Goal: Transaction & Acquisition: Download file/media

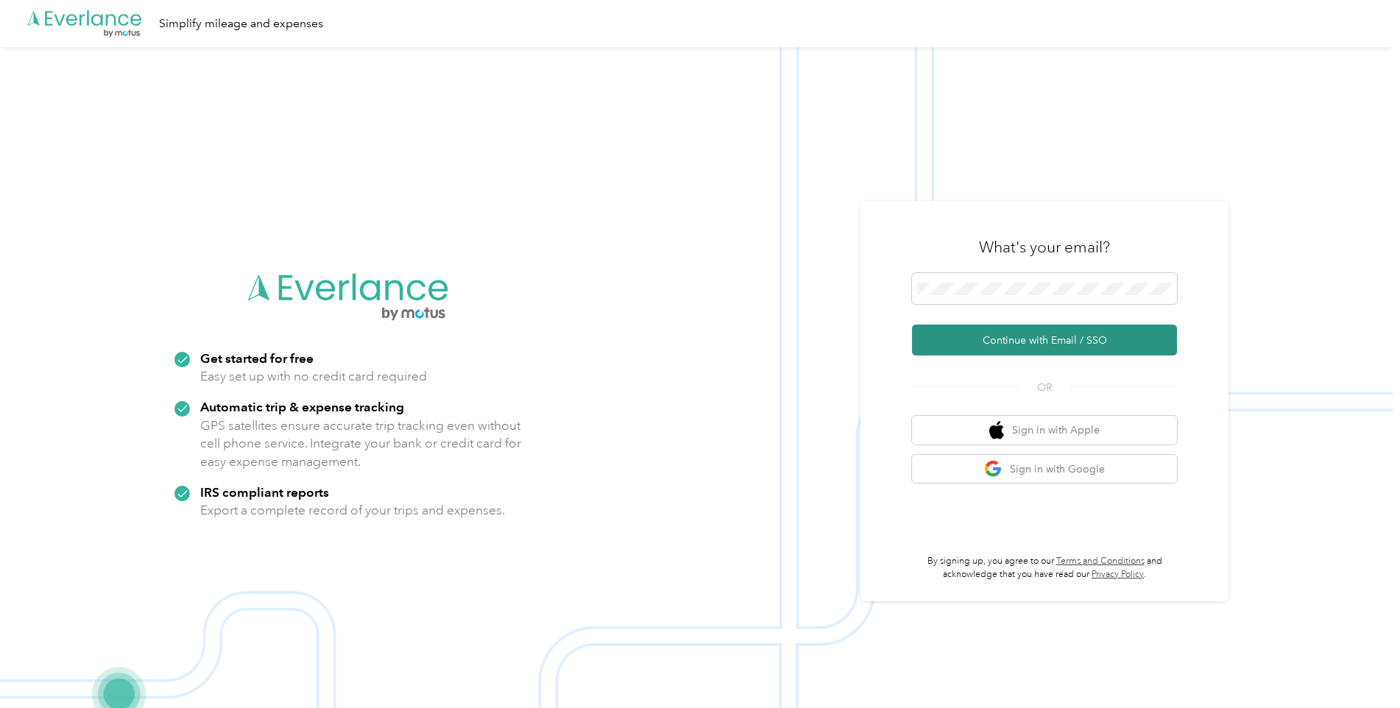
click at [977, 344] on button "Continue with Email / SSO" at bounding box center [1044, 340] width 265 height 31
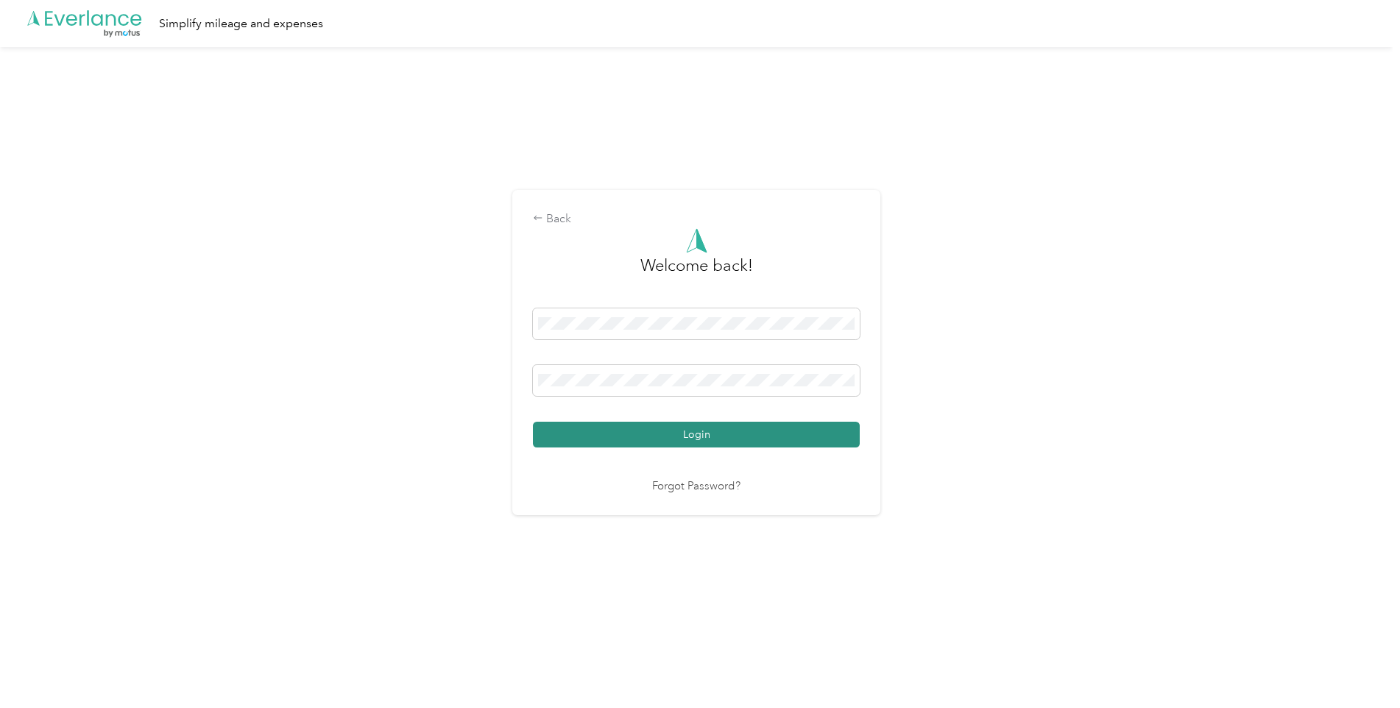
click at [643, 438] on button "Login" at bounding box center [696, 435] width 327 height 26
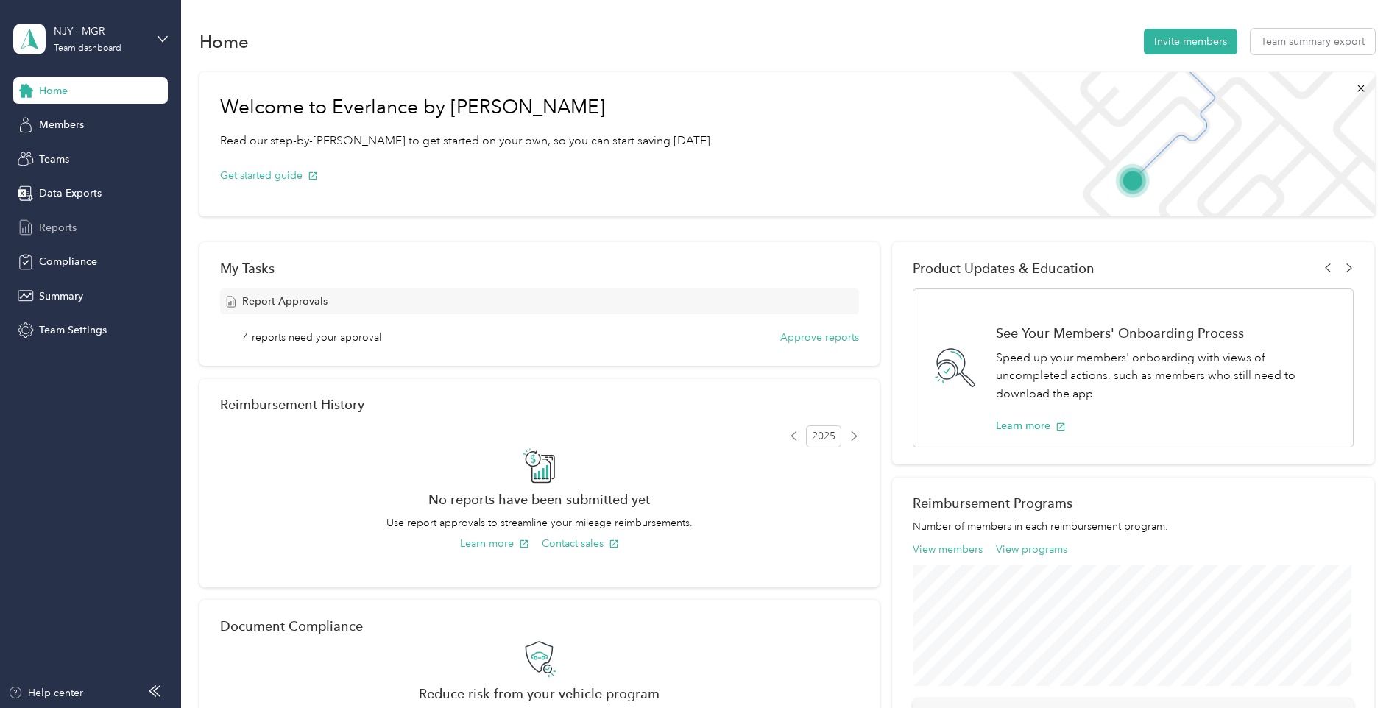
click at [65, 223] on span "Reports" at bounding box center [58, 227] width 38 height 15
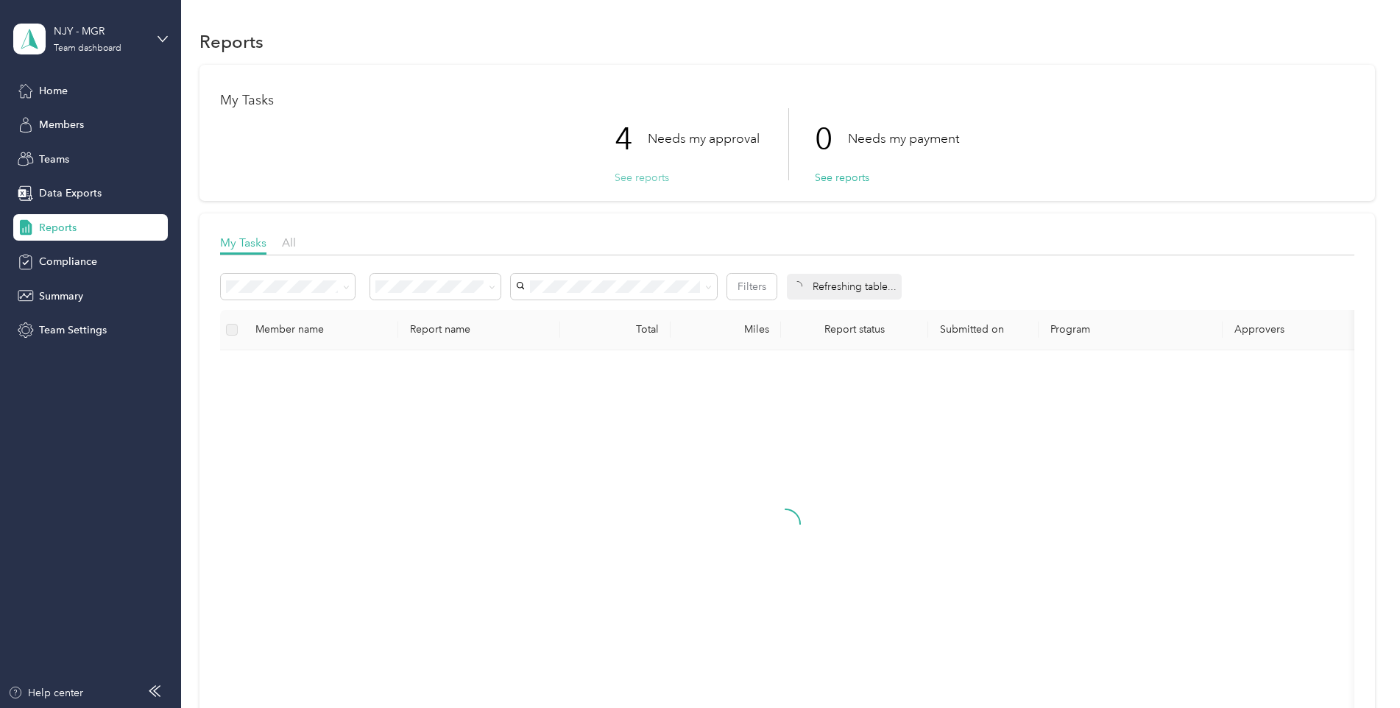
click at [632, 179] on button "See reports" at bounding box center [641, 177] width 54 height 15
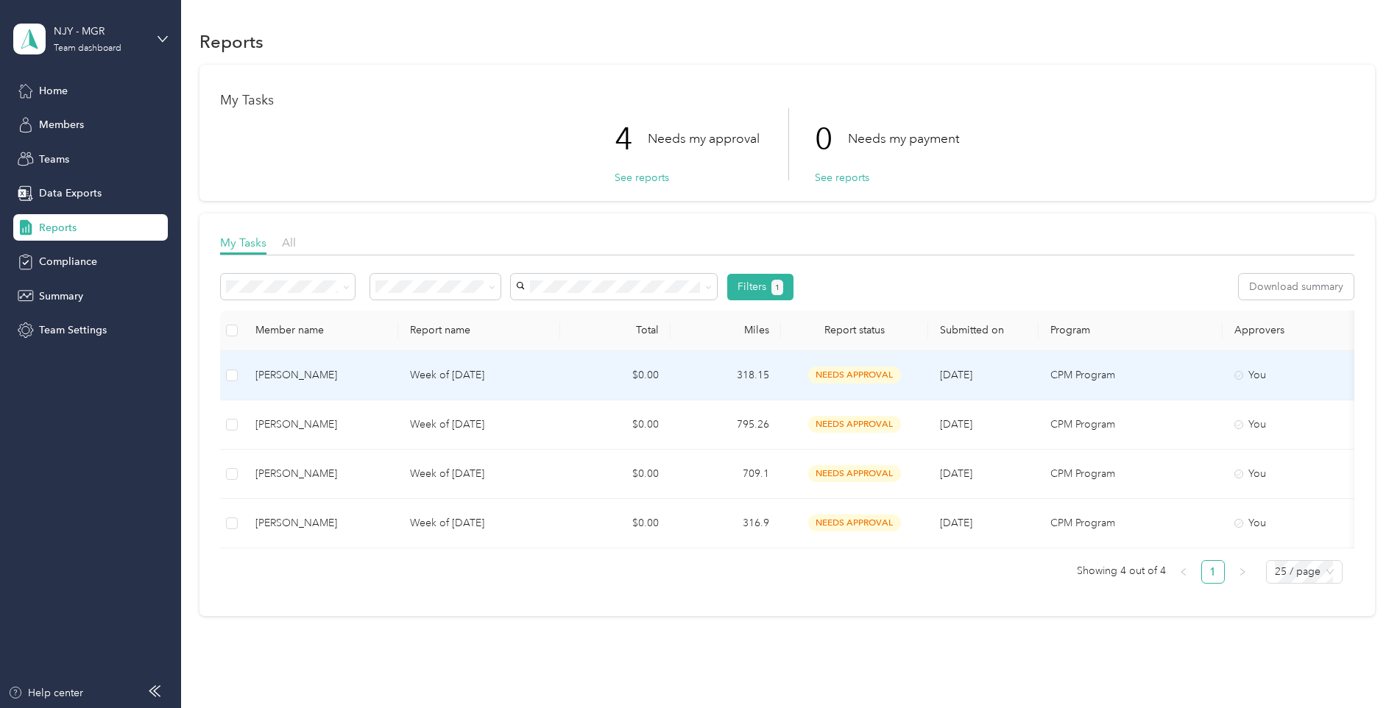
click at [274, 375] on div "[PERSON_NAME]" at bounding box center [320, 375] width 131 height 16
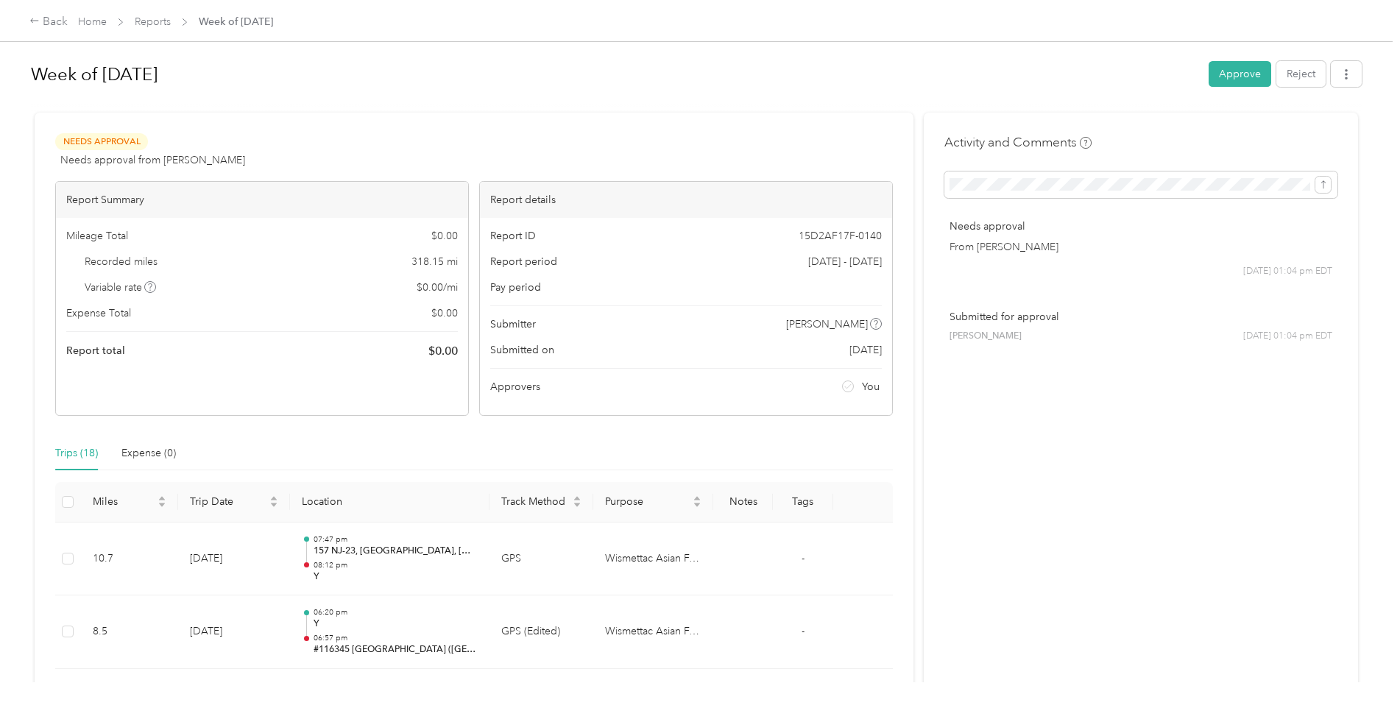
click at [1231, 70] on button "Approve" at bounding box center [1239, 74] width 63 height 26
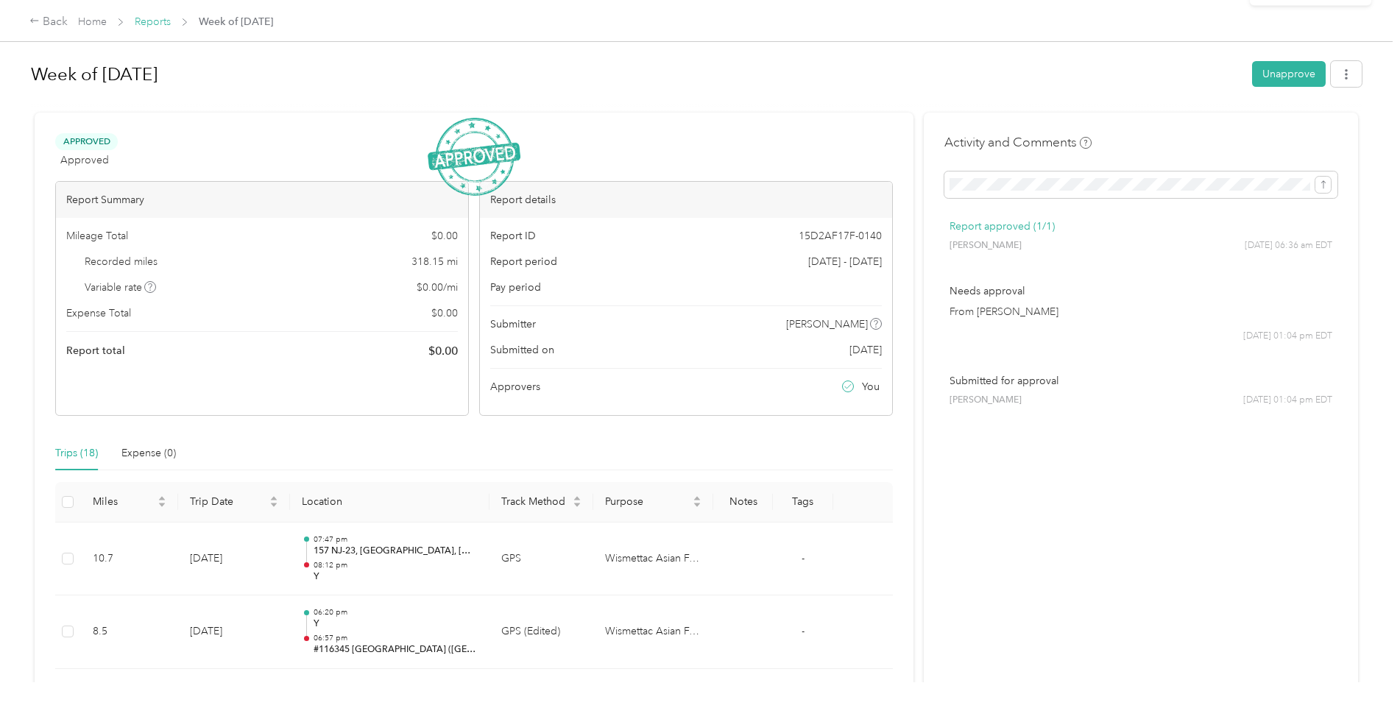
click at [151, 26] on link "Reports" at bounding box center [153, 21] width 36 height 13
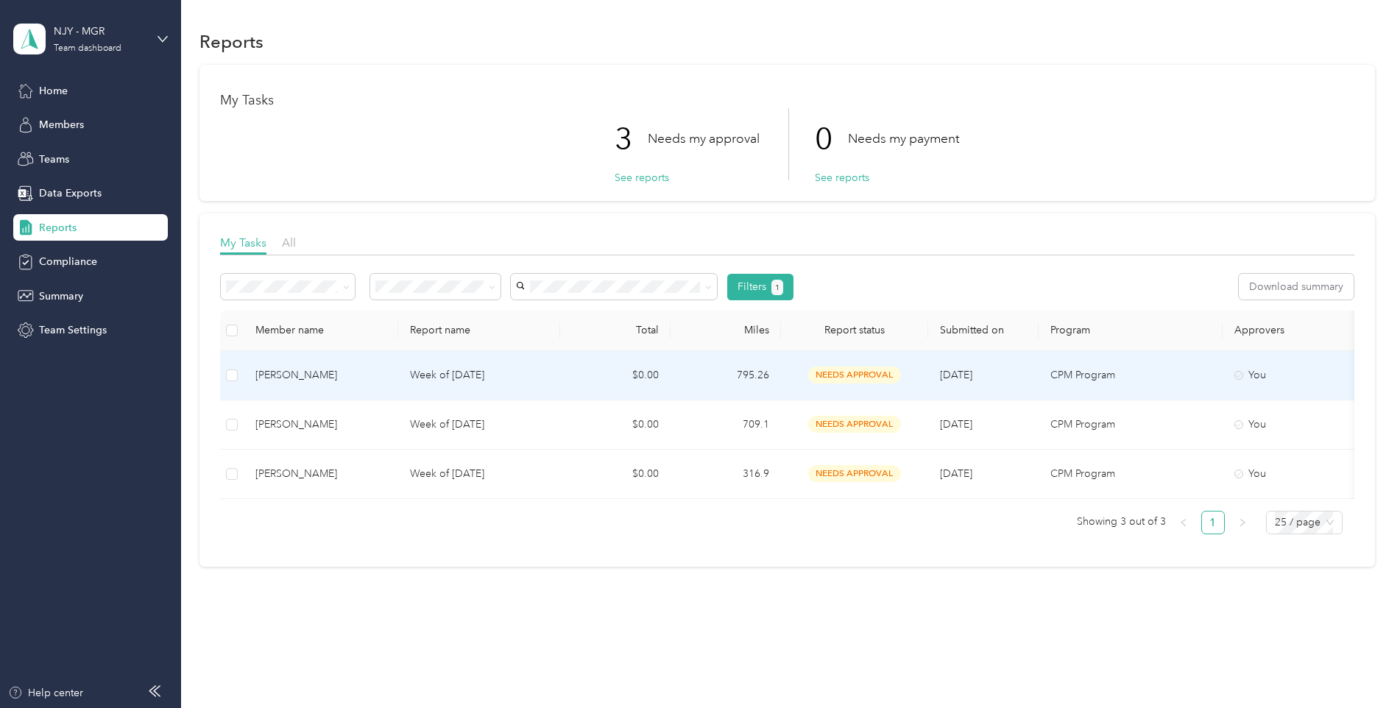
click at [506, 376] on p "Week of [DATE]" at bounding box center [479, 375] width 138 height 16
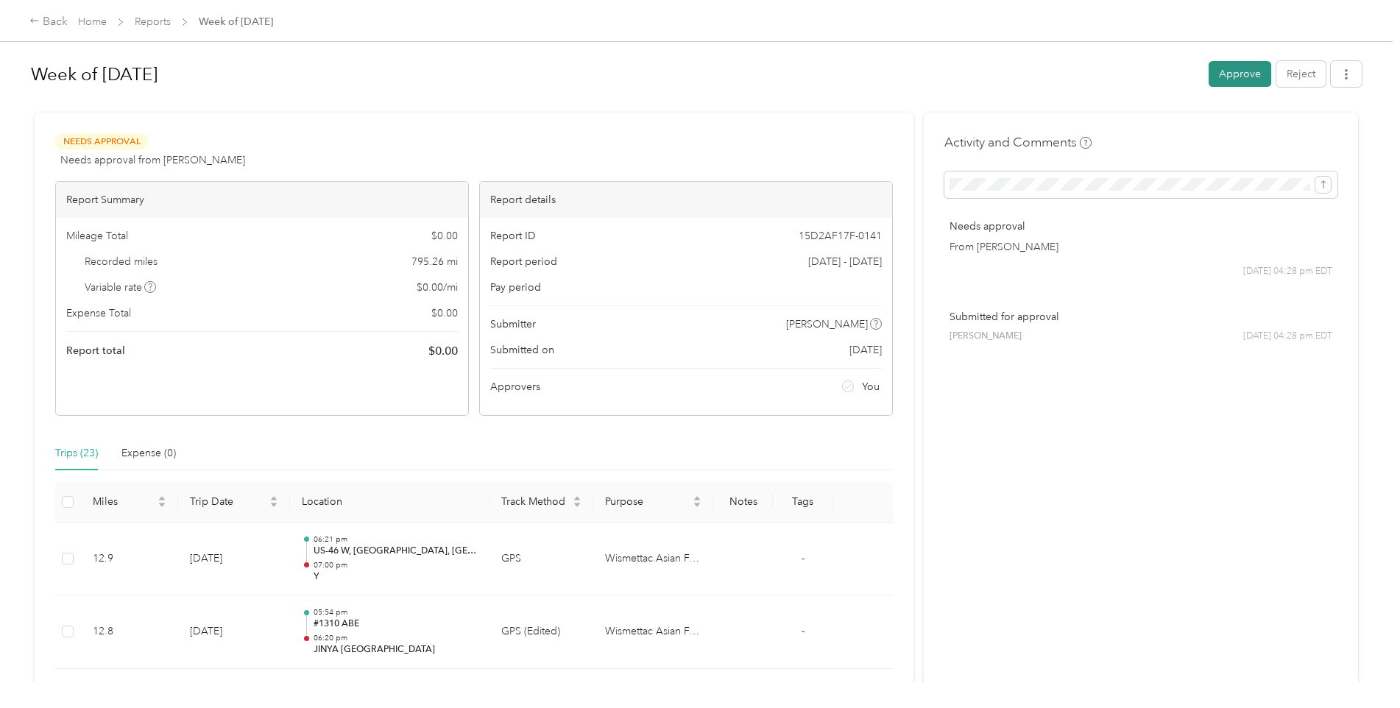
click at [1219, 74] on button "Approve" at bounding box center [1239, 74] width 63 height 26
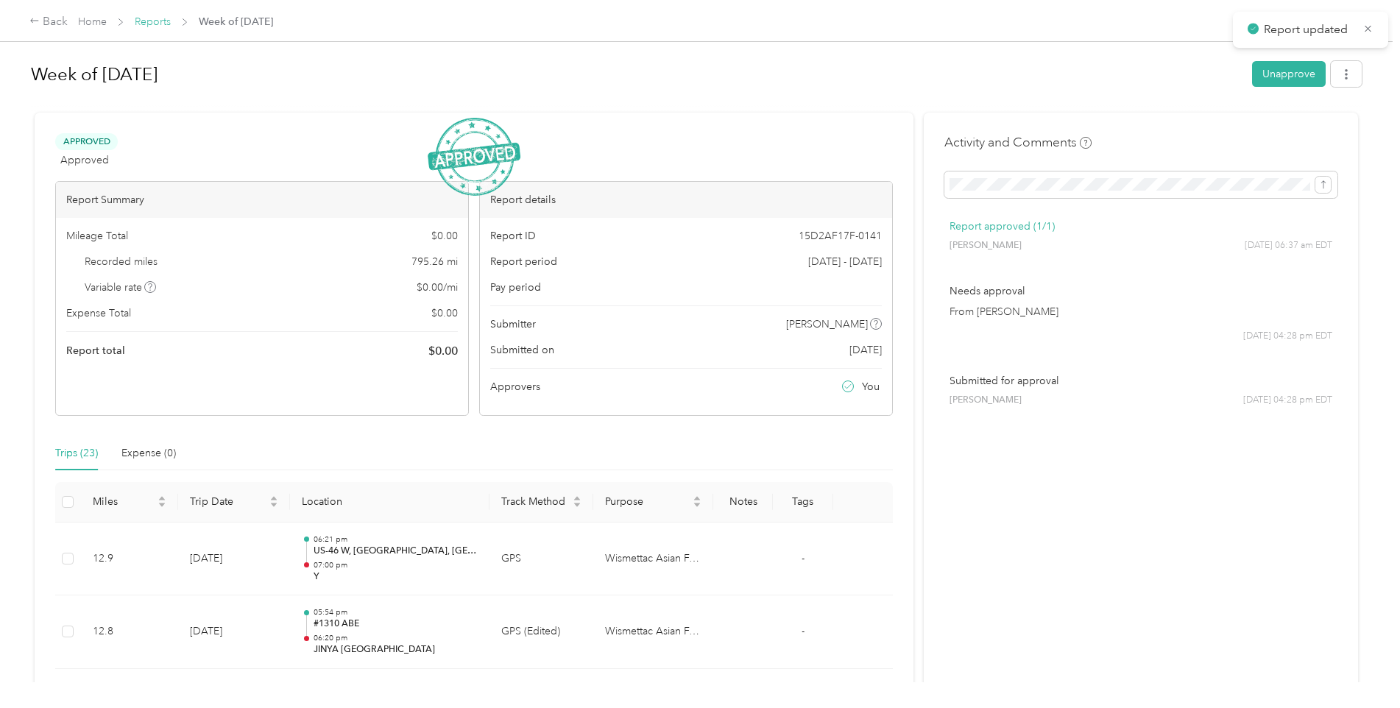
click at [155, 26] on link "Reports" at bounding box center [153, 21] width 36 height 13
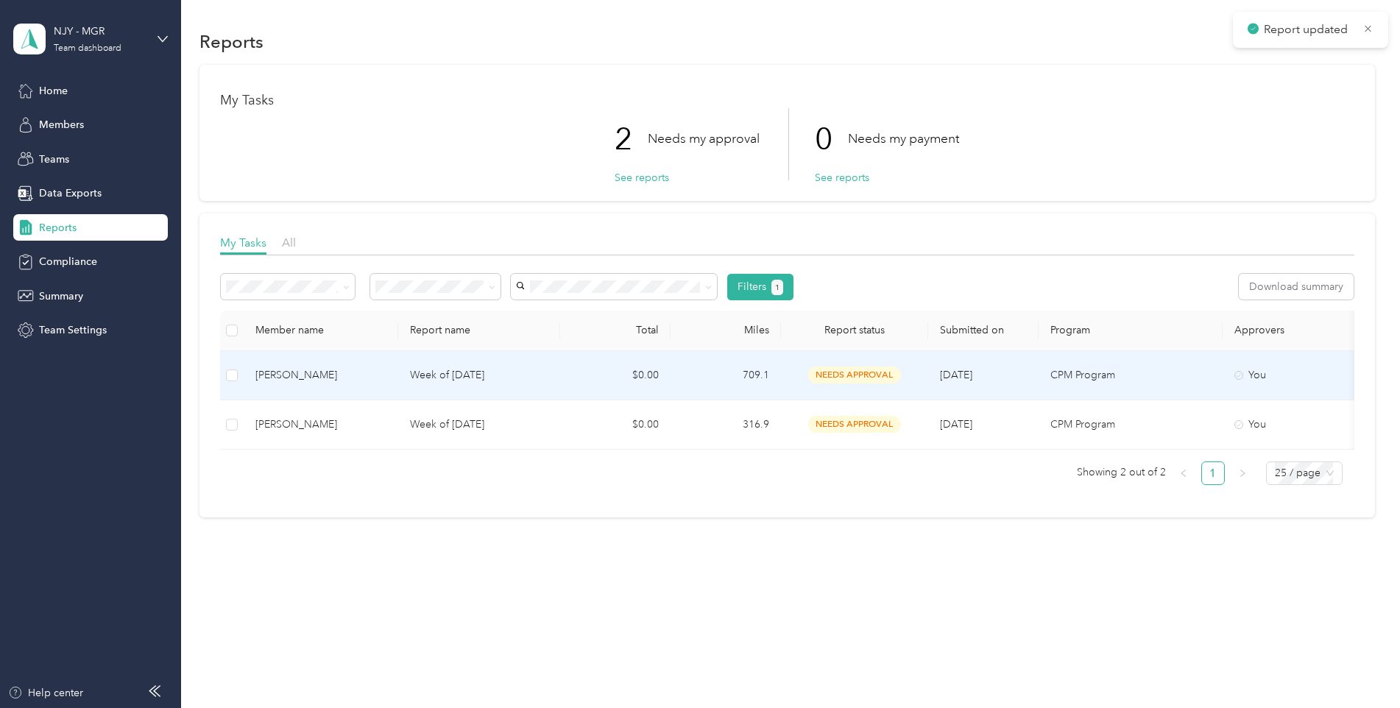
click at [457, 382] on p "Week of [DATE]" at bounding box center [479, 375] width 138 height 16
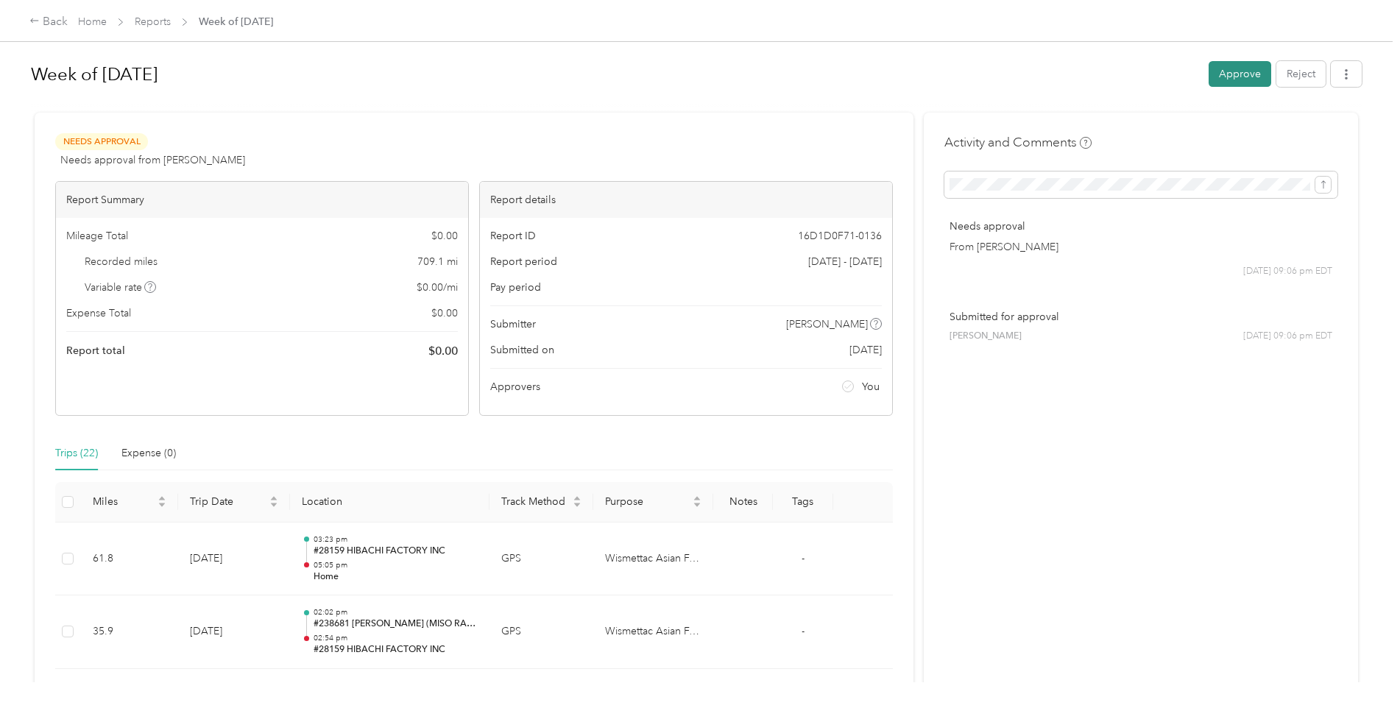
click at [1242, 71] on button "Approve" at bounding box center [1239, 74] width 63 height 26
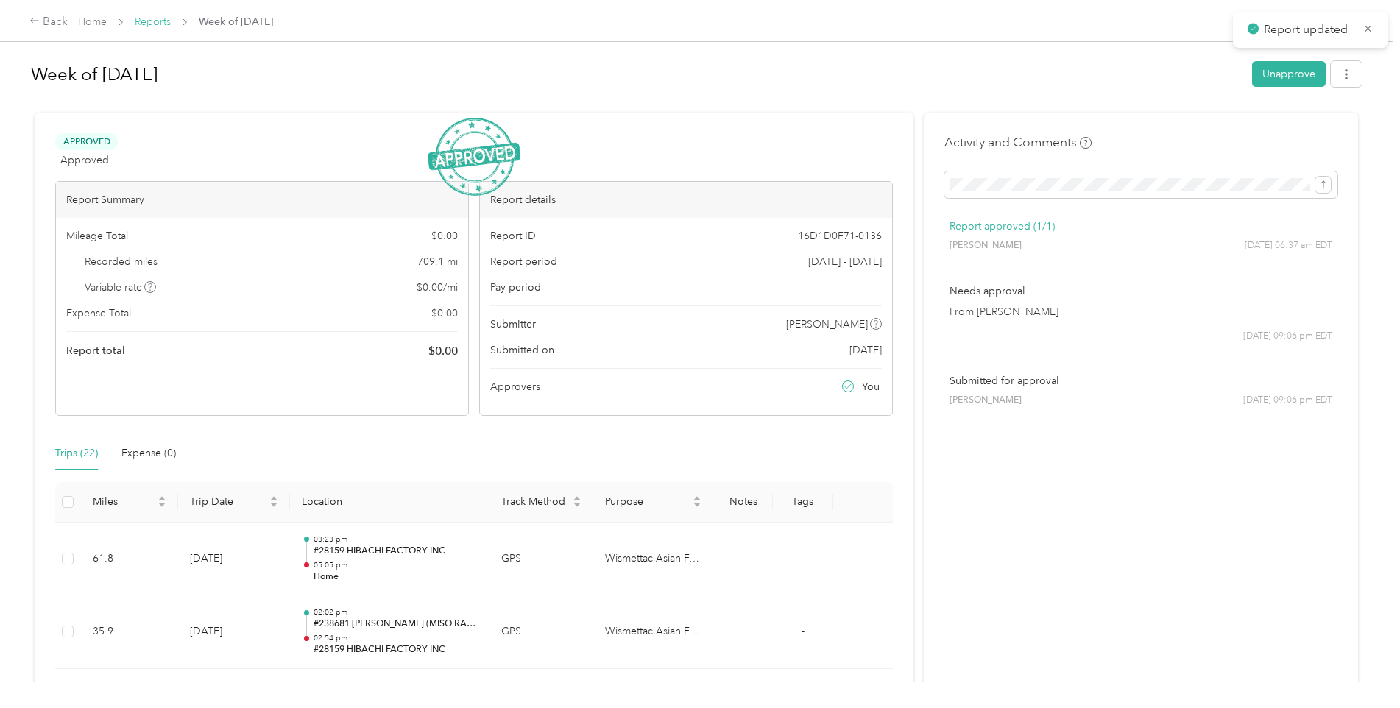
click at [162, 23] on link "Reports" at bounding box center [153, 21] width 36 height 13
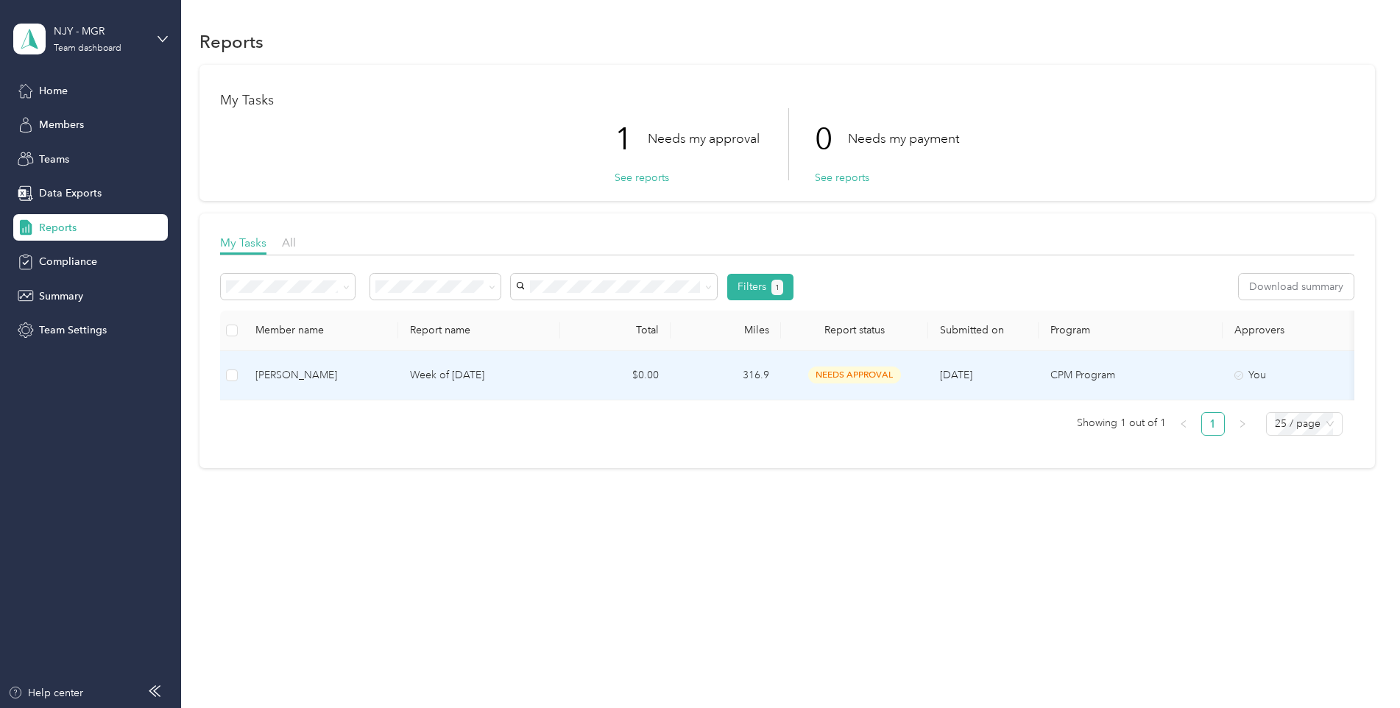
click at [470, 376] on p "Week of [DATE]" at bounding box center [479, 375] width 138 height 16
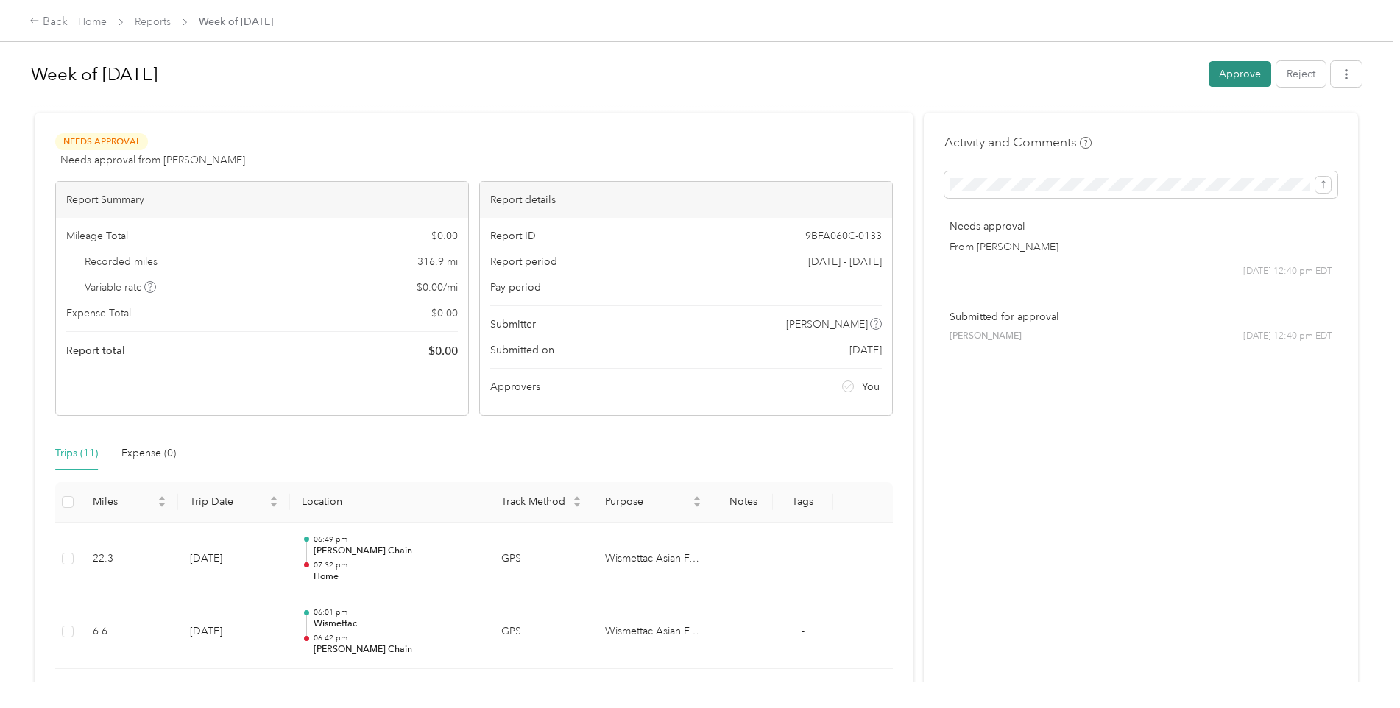
click at [1245, 77] on button "Approve" at bounding box center [1239, 74] width 63 height 26
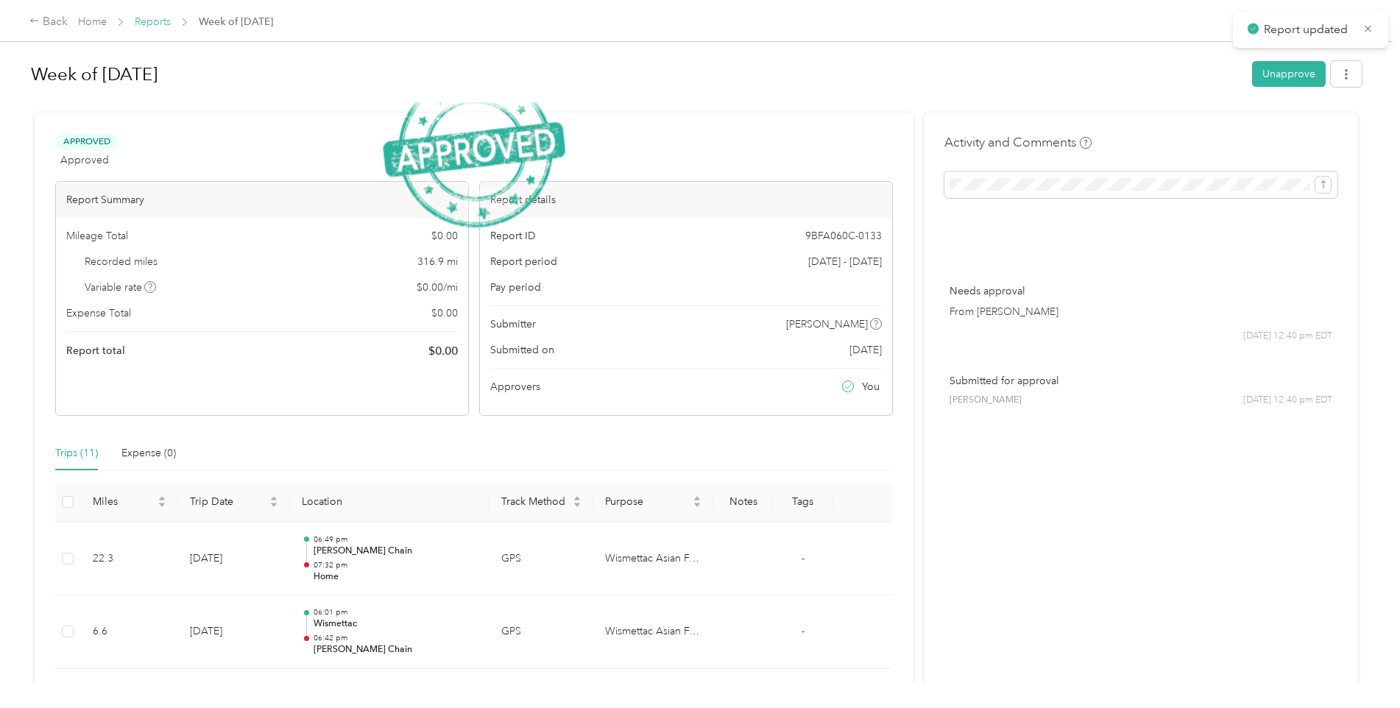
click at [159, 15] on link "Reports" at bounding box center [153, 21] width 36 height 13
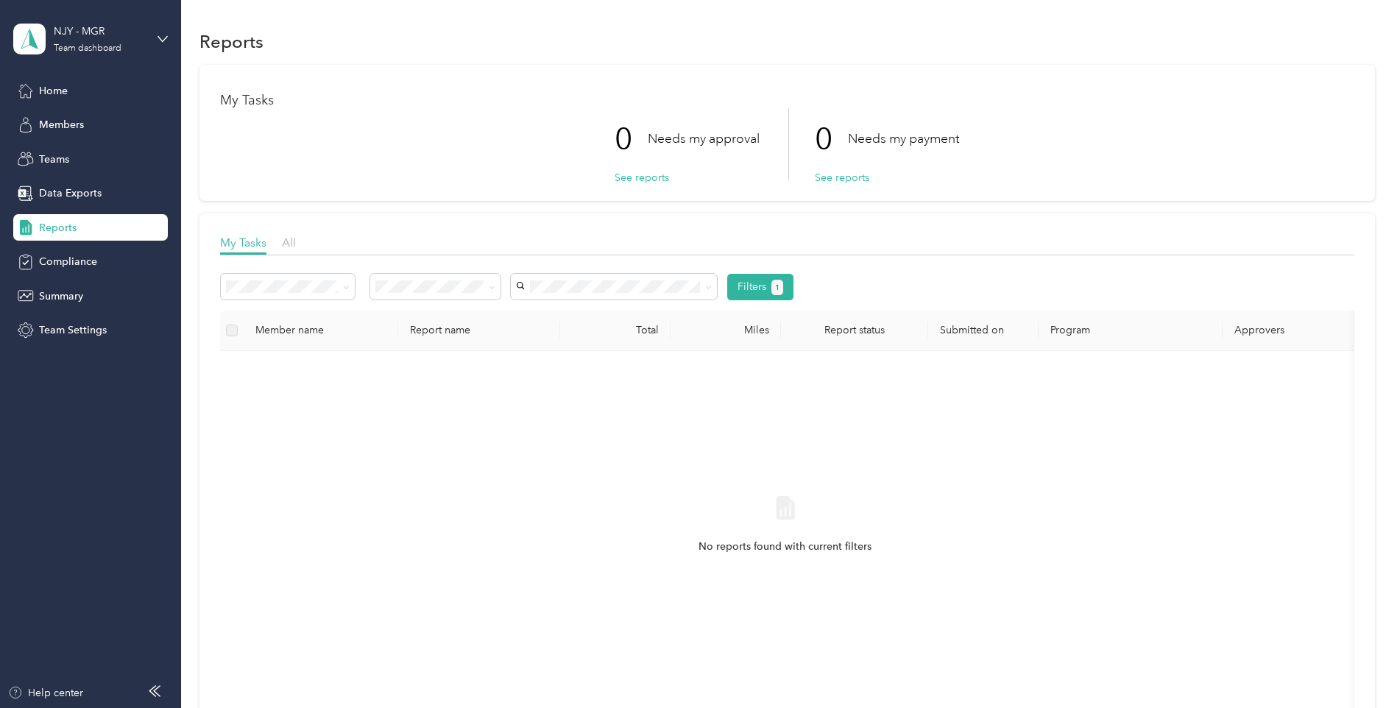
click at [297, 247] on div "My Tasks All" at bounding box center [787, 244] width 1134 height 21
click at [280, 243] on div "My Tasks All" at bounding box center [787, 244] width 1134 height 21
click at [290, 243] on span "All" at bounding box center [289, 242] width 14 height 14
click at [748, 288] on button "Filters" at bounding box center [751, 287] width 49 height 26
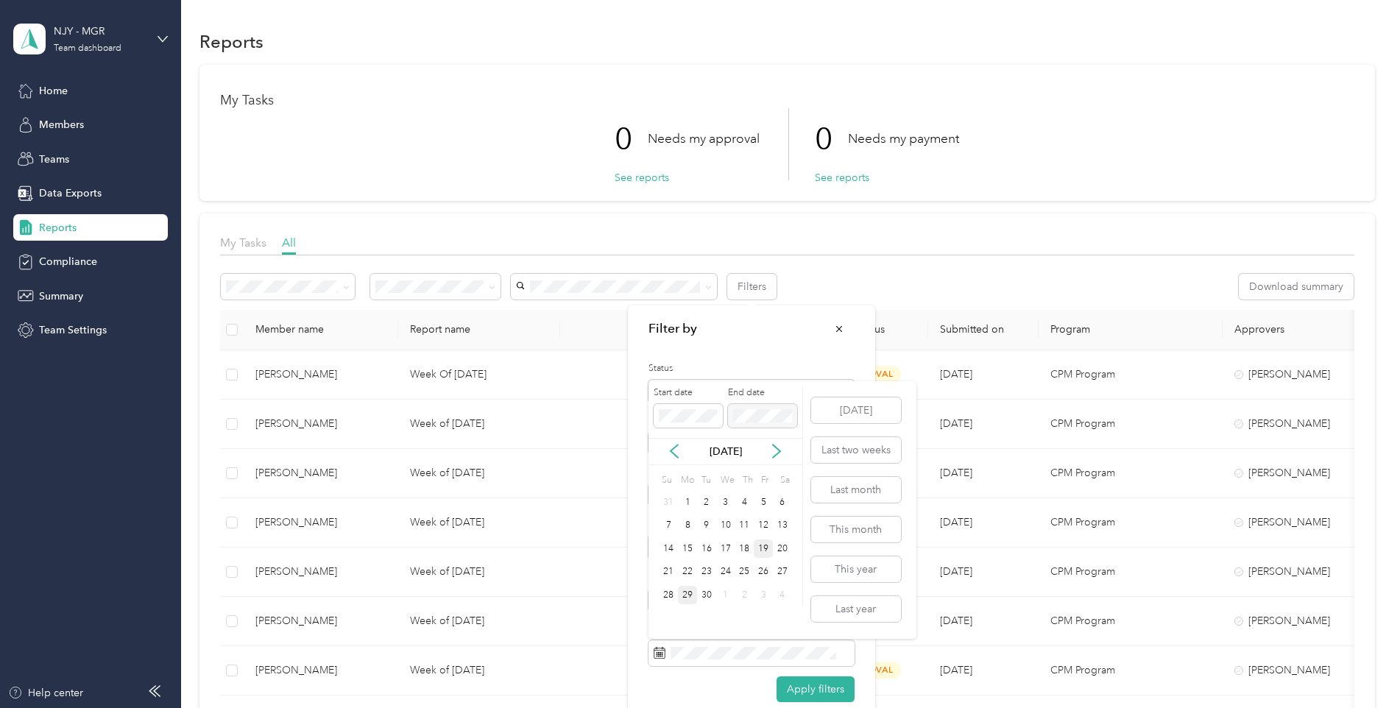
click at [760, 548] on div "19" at bounding box center [763, 548] width 19 height 18
click at [721, 571] on div "24" at bounding box center [725, 572] width 19 height 18
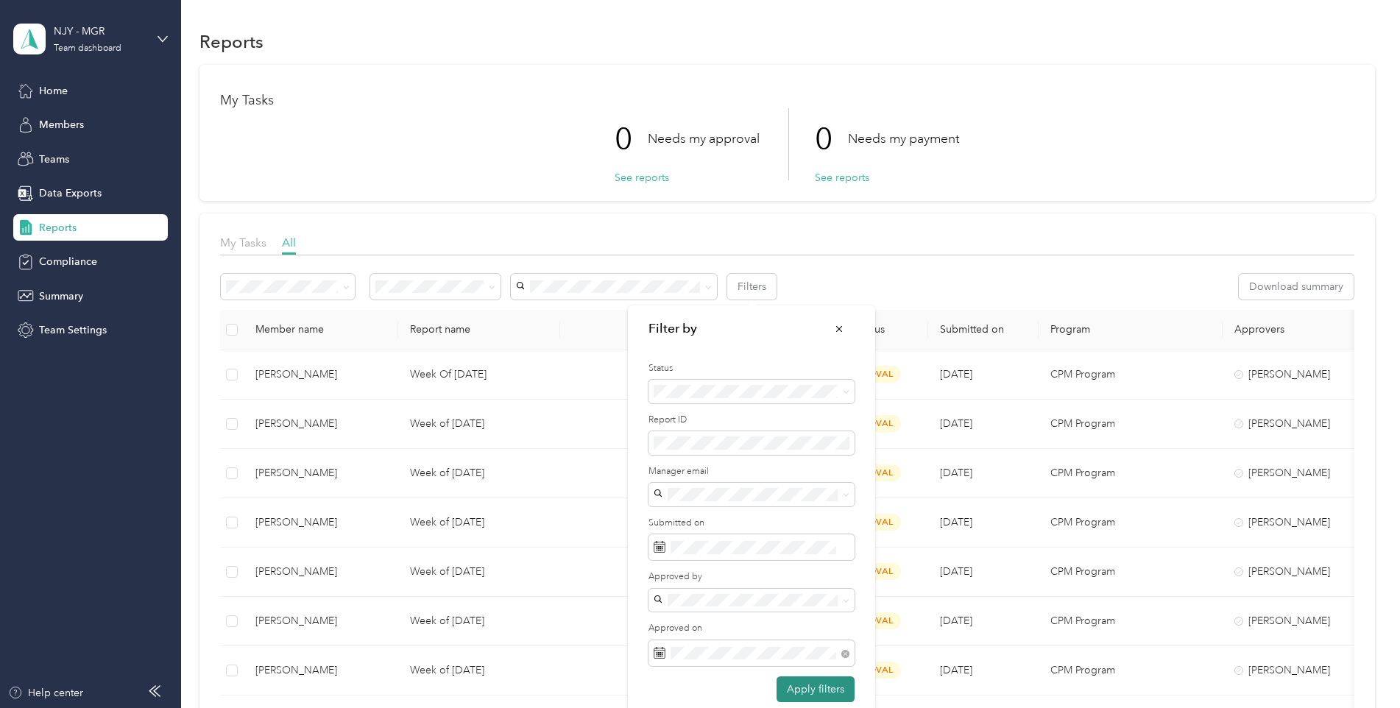
click at [811, 685] on button "Apply filters" at bounding box center [815, 689] width 78 height 26
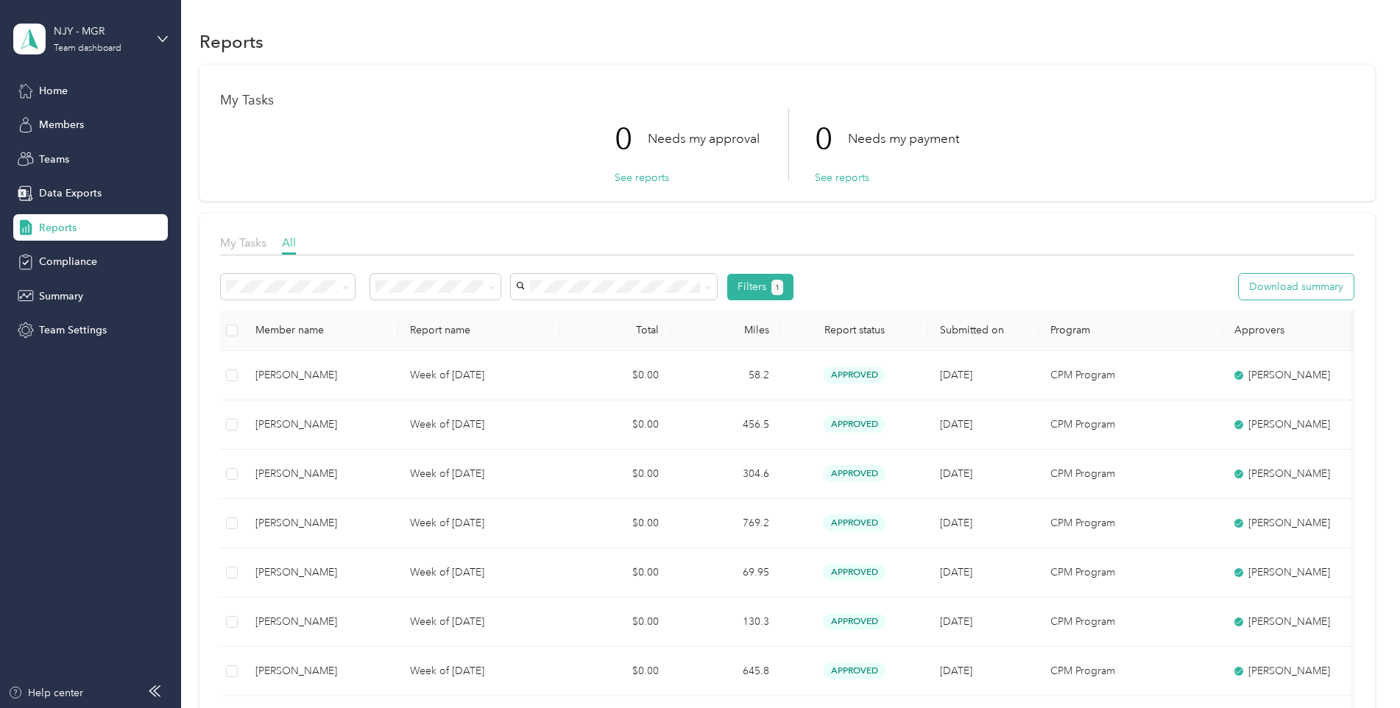
click at [1292, 295] on button "Download summary" at bounding box center [1296, 287] width 115 height 26
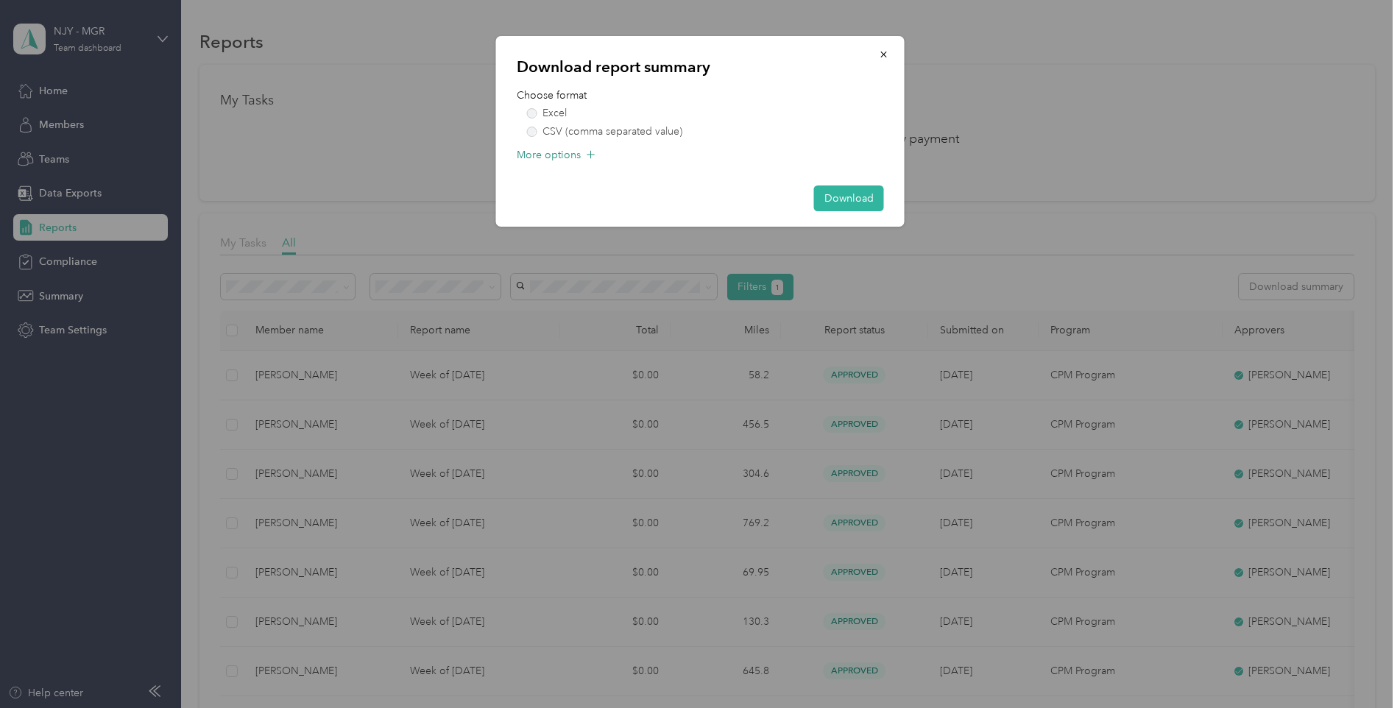
click at [564, 154] on span "More options" at bounding box center [549, 154] width 64 height 15
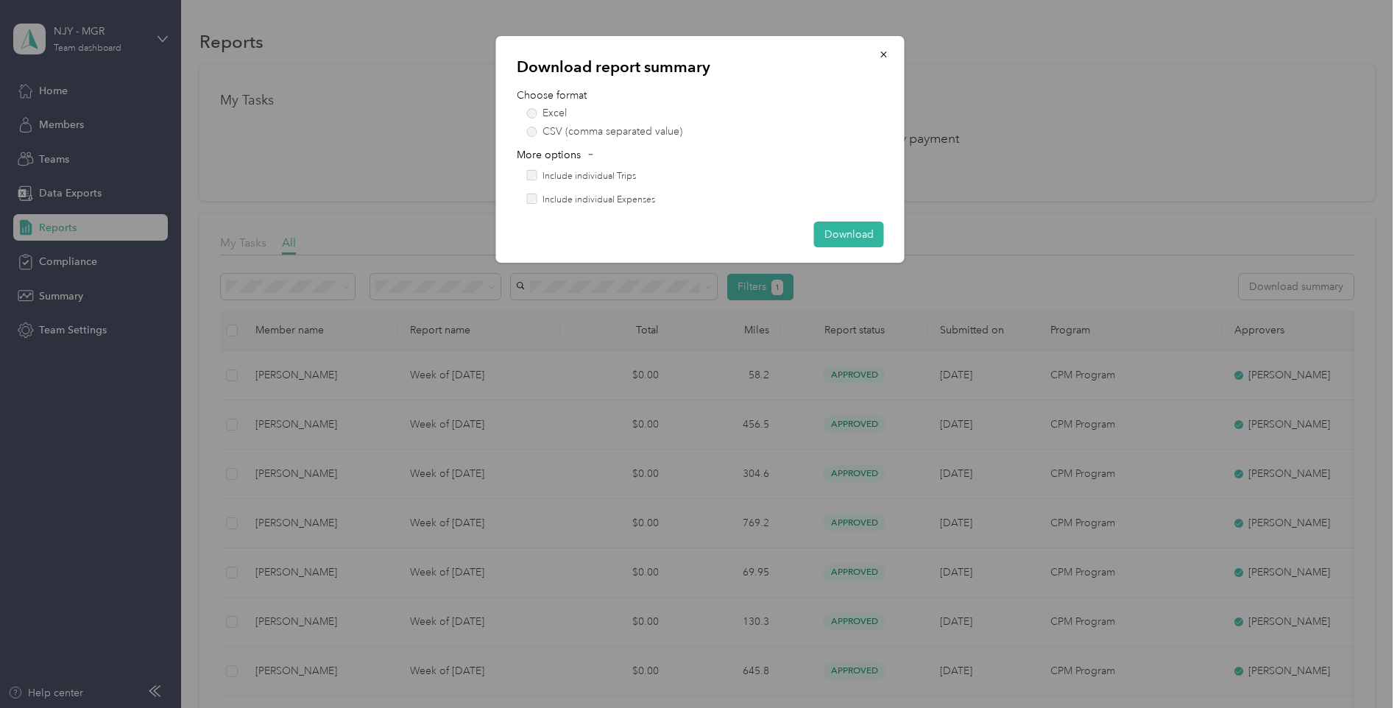
click at [575, 176] on label "Include individual Trips" at bounding box center [588, 176] width 93 height 13
click at [862, 235] on button "Download" at bounding box center [849, 235] width 70 height 26
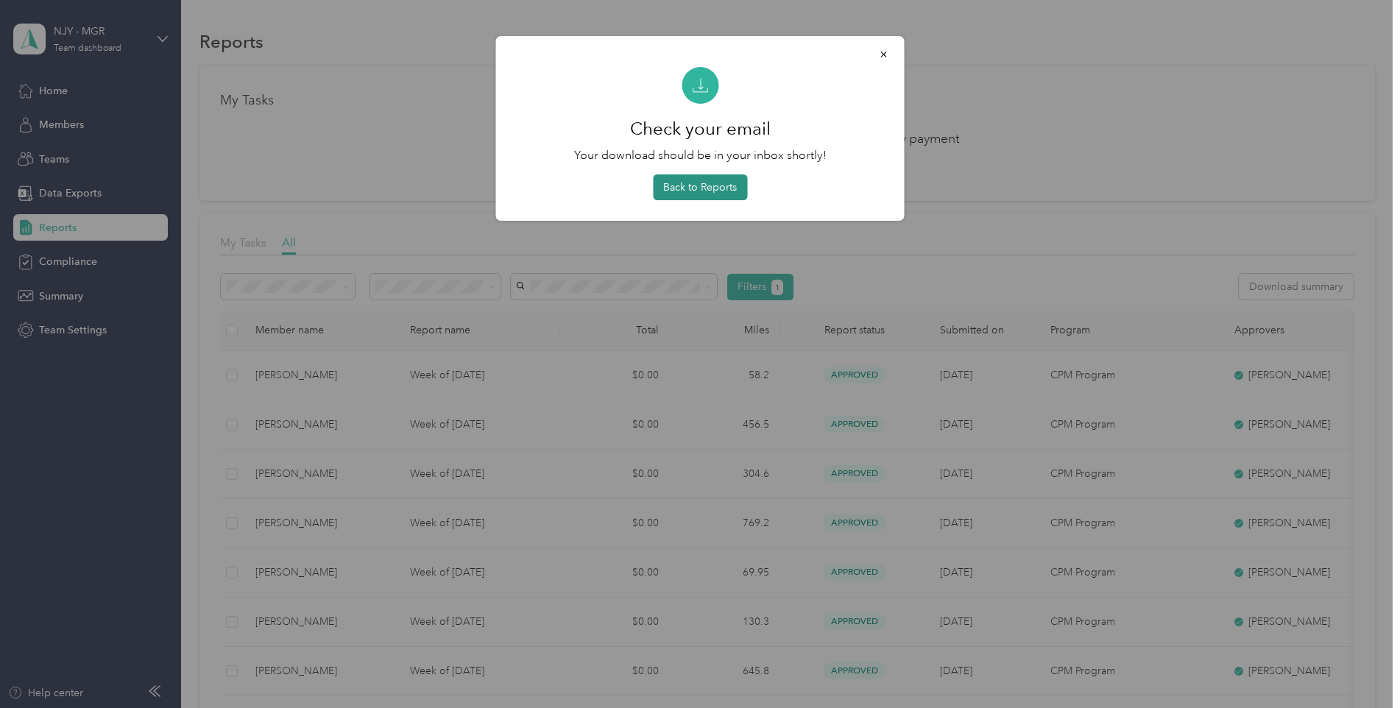
click at [696, 194] on button "Back to Reports" at bounding box center [700, 187] width 94 height 26
